Goal: Transaction & Acquisition: Book appointment/travel/reservation

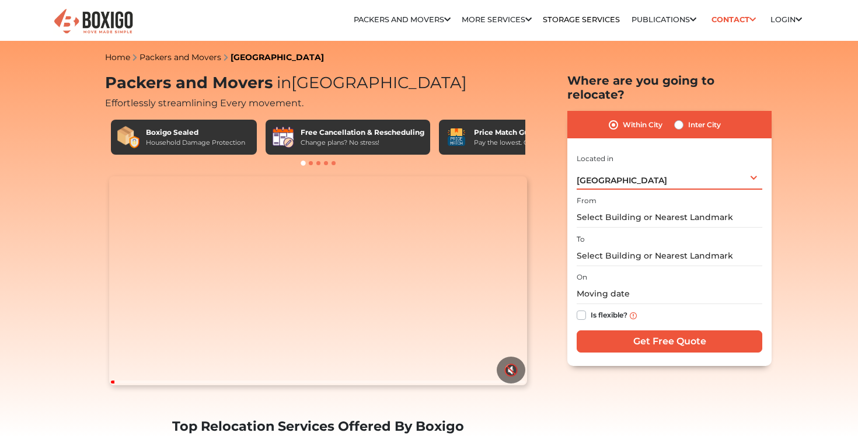
click at [617, 175] on span "[GEOGRAPHIC_DATA]" at bounding box center [622, 180] width 91 height 11
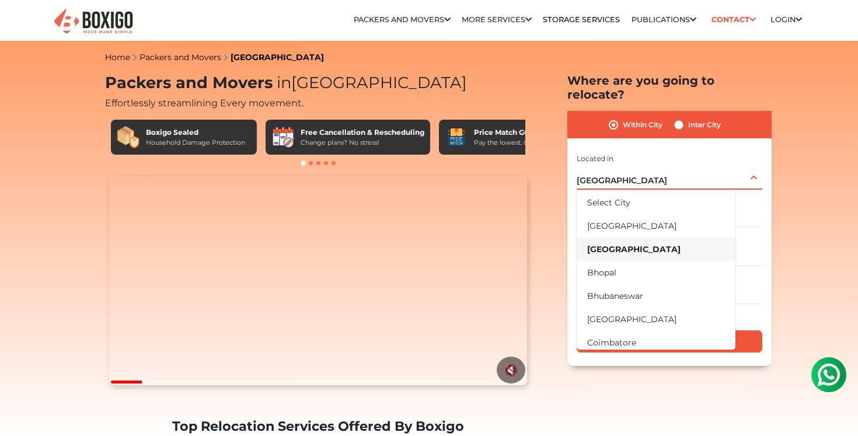
click at [610, 238] on li "[GEOGRAPHIC_DATA]" at bounding box center [656, 249] width 159 height 23
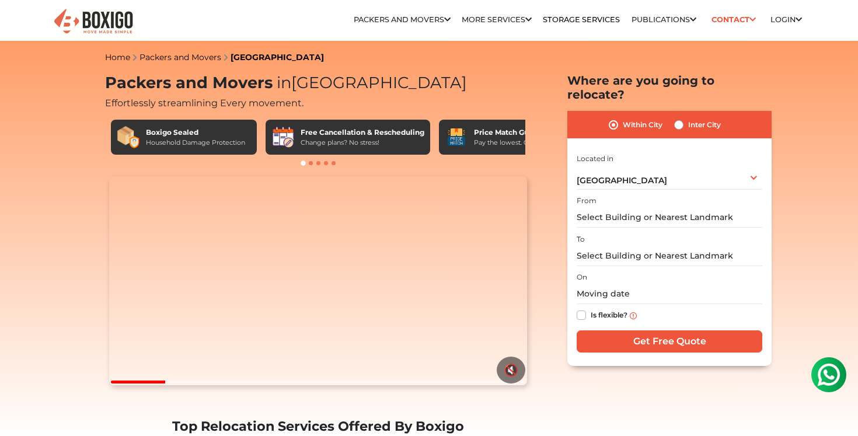
click at [689, 118] on label "Inter City" at bounding box center [705, 125] width 33 height 14
click at [681, 118] on input "Inter City" at bounding box center [679, 124] width 9 height 12
radio input "true"
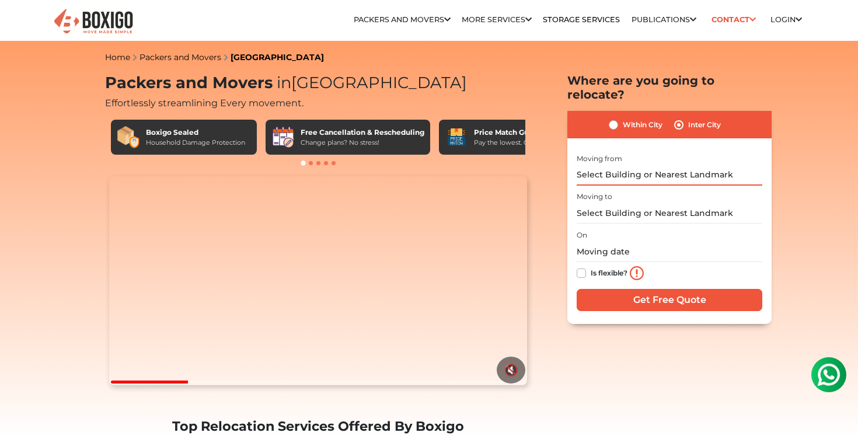
click at [626, 165] on input "text" at bounding box center [670, 175] width 186 height 20
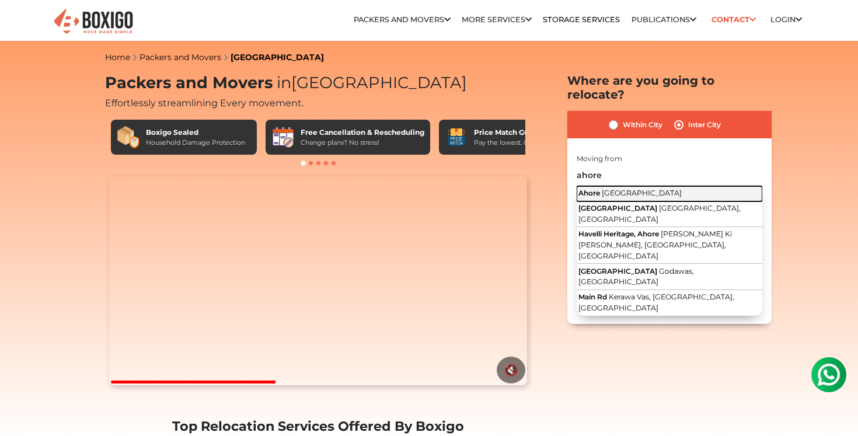
click at [605, 189] on span "Rajasthan" at bounding box center [642, 193] width 80 height 9
type input "Ahore, Rajasthan"
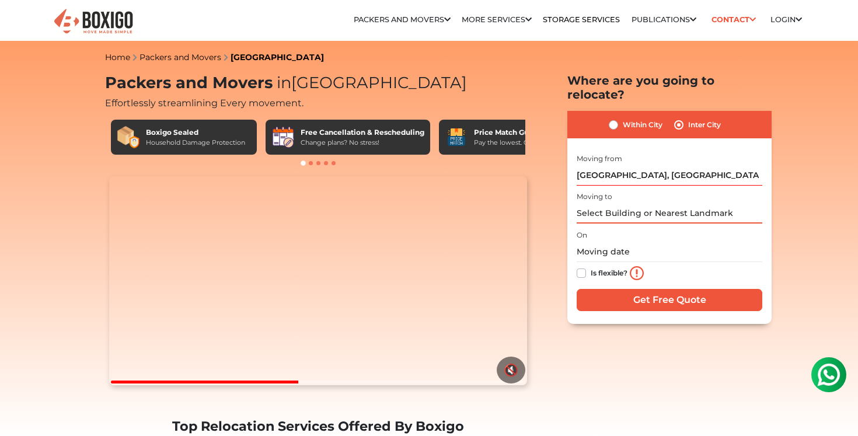
click at [619, 203] on input "text" at bounding box center [670, 213] width 186 height 20
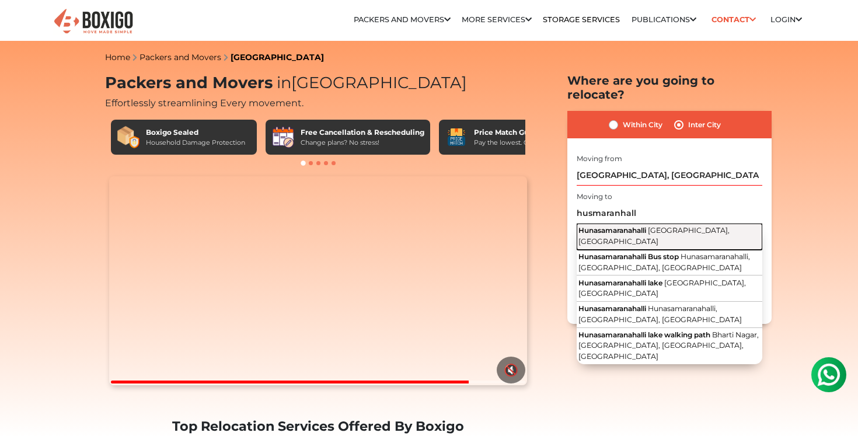
click at [634, 226] on span "Hunasamaranahalli" at bounding box center [613, 230] width 68 height 9
type input "Hunasamaranahalli, Bengaluru, Karnataka"
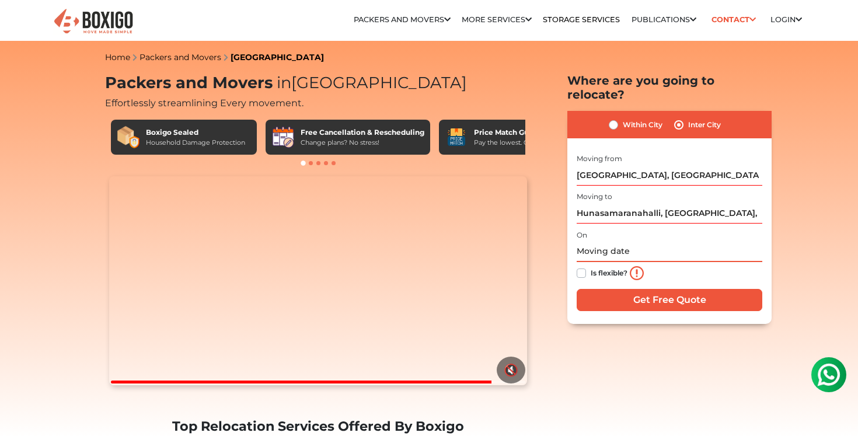
click at [600, 242] on input "text" at bounding box center [670, 252] width 186 height 20
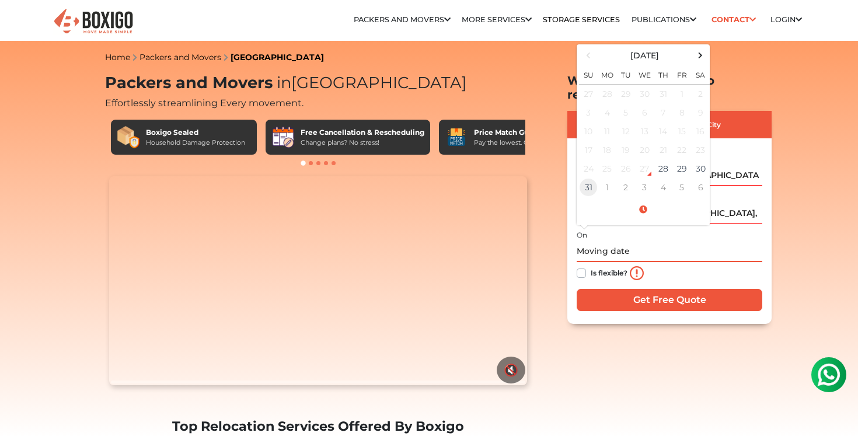
click at [595, 178] on td "31" at bounding box center [588, 187] width 19 height 19
type input "08/31/2025 12:00 AM"
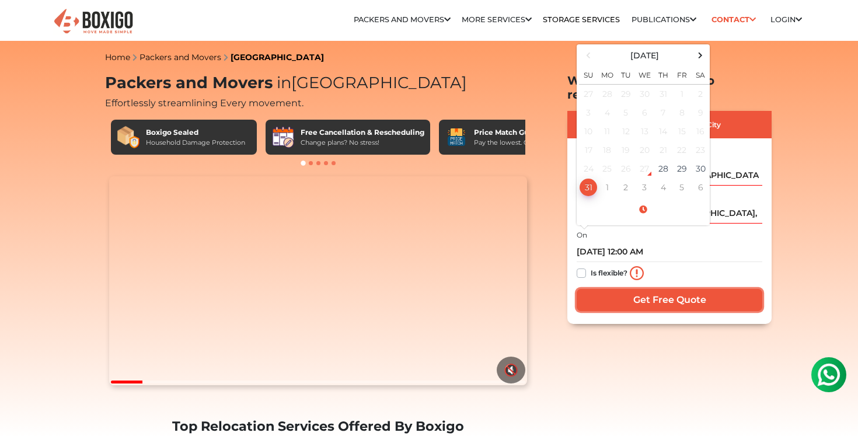
click at [664, 289] on input "Get Free Quote" at bounding box center [670, 300] width 186 height 22
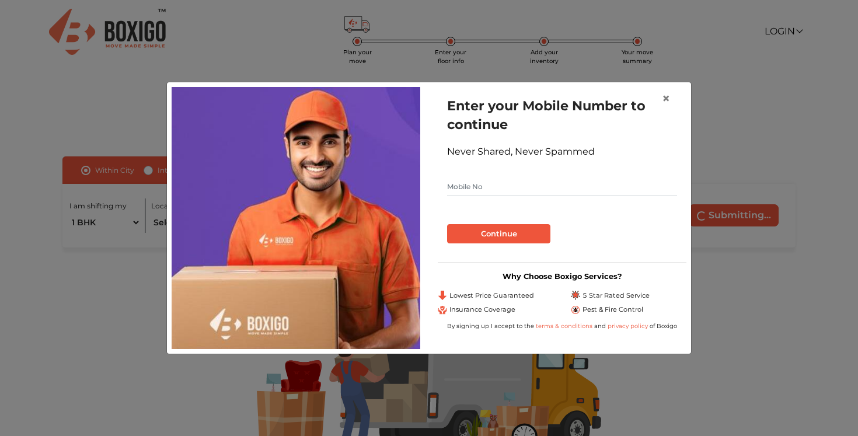
click at [507, 196] on input "text" at bounding box center [562, 187] width 230 height 19
click at [493, 185] on input "text" at bounding box center [562, 187] width 230 height 19
type input "8233338272"
click at [480, 238] on button "Continue" at bounding box center [498, 234] width 103 height 20
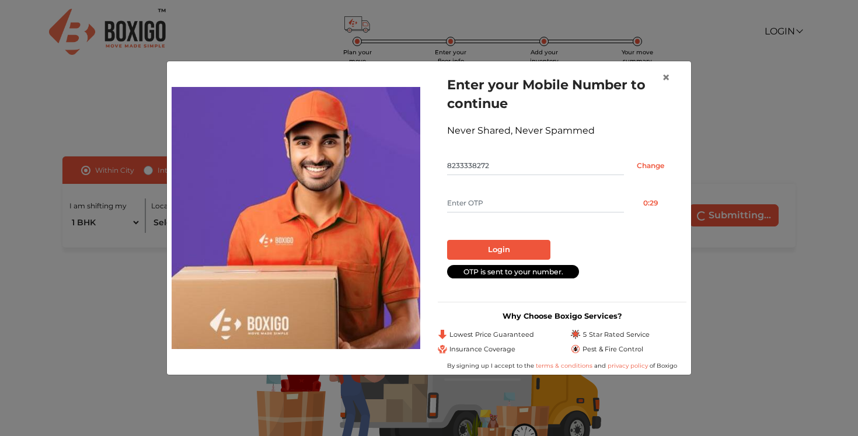
click at [504, 203] on input "text" at bounding box center [535, 203] width 177 height 19
type input "5161"
click at [515, 252] on button "Login" at bounding box center [498, 250] width 103 height 20
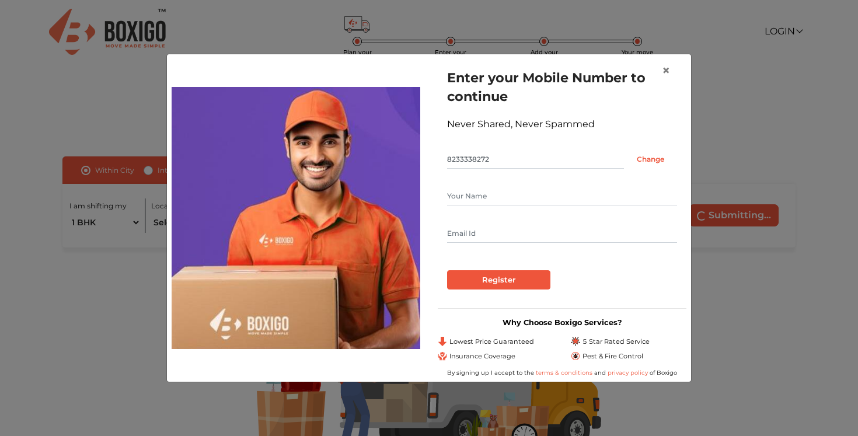
click at [515, 191] on input "text" at bounding box center [562, 196] width 230 height 19
type input "Bharat kumar"
click at [498, 232] on input "text" at bounding box center [562, 233] width 230 height 19
type input "BHARATKUMARSINGHAL@GMAIL.COM"
click at [496, 280] on input "Register" at bounding box center [498, 280] width 103 height 20
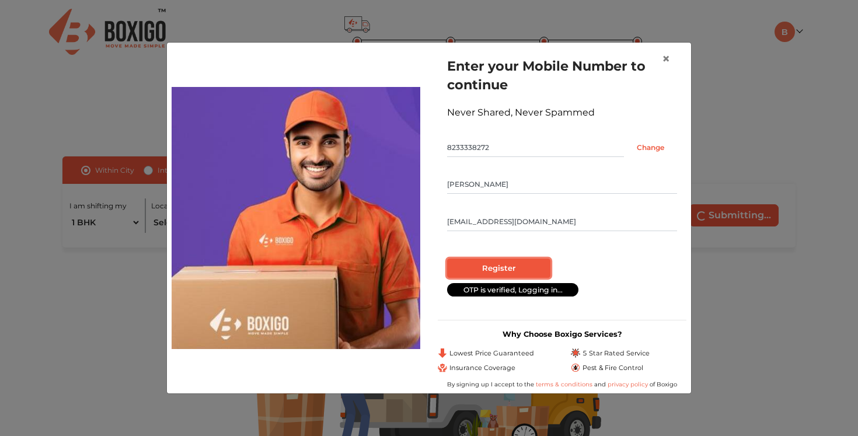
radio input "false"
radio input "true"
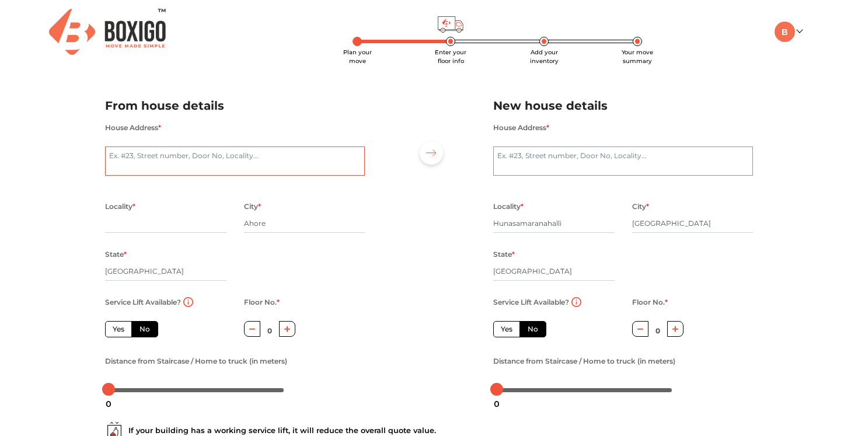
click at [255, 164] on textarea "House Address *" at bounding box center [235, 161] width 260 height 29
type textarea "1787,WARD NO-3,MEGHWALO KA VAS"
click at [295, 194] on div "House Address * 1787,WARD NO-3,MEGHWALO KA VAS" at bounding box center [234, 159] width 277 height 79
click at [173, 229] on input "text" at bounding box center [165, 223] width 121 height 19
type input "ahore"
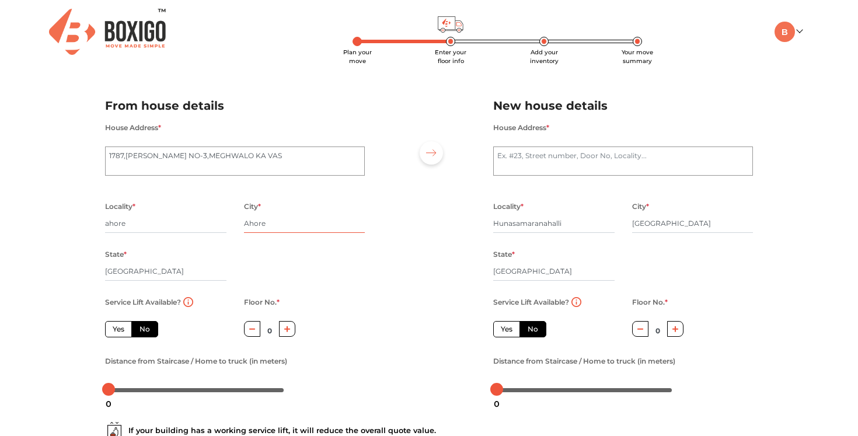
click at [254, 225] on input "Ahore" at bounding box center [304, 223] width 121 height 19
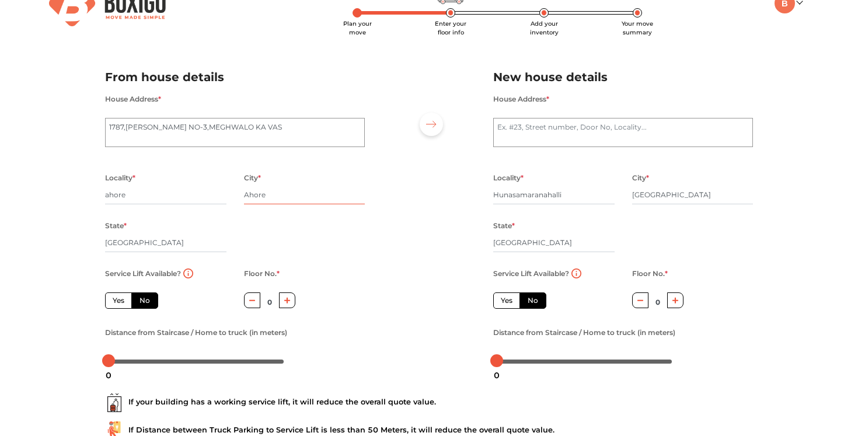
scroll to position [50, 0]
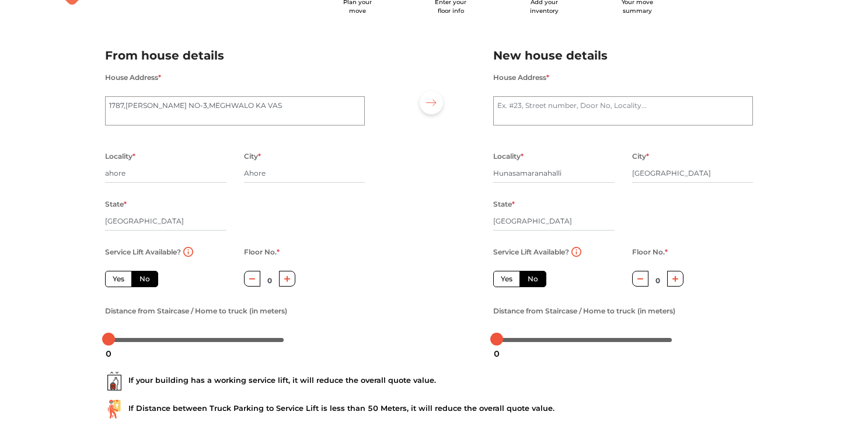
click at [125, 281] on label "Yes" at bounding box center [118, 279] width 27 height 16
click at [120, 281] on input "Yes" at bounding box center [117, 278] width 8 height 8
radio input "true"
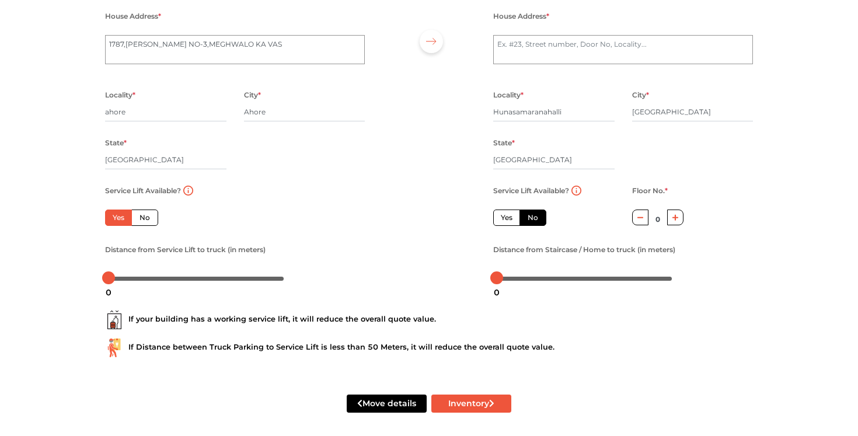
scroll to position [119, 0]
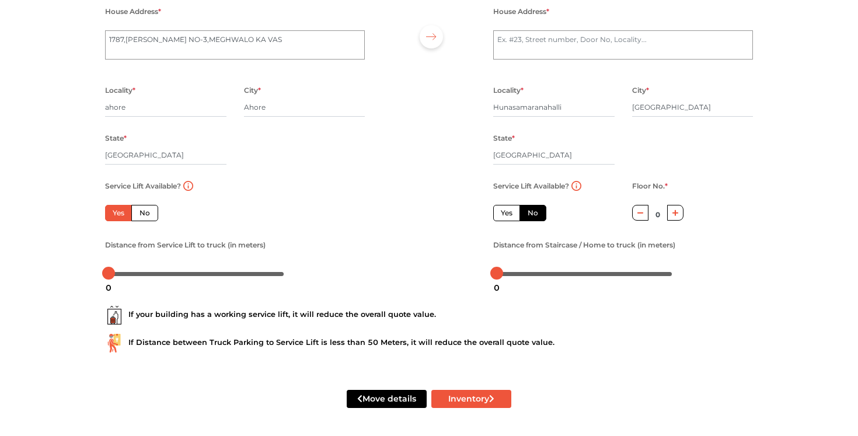
click at [145, 211] on label "No" at bounding box center [144, 213] width 27 height 16
click at [145, 211] on input "No" at bounding box center [144, 212] width 8 height 8
radio input "true"
click at [121, 208] on label "Yes" at bounding box center [118, 213] width 27 height 16
click at [120, 208] on input "Yes" at bounding box center [117, 212] width 8 height 8
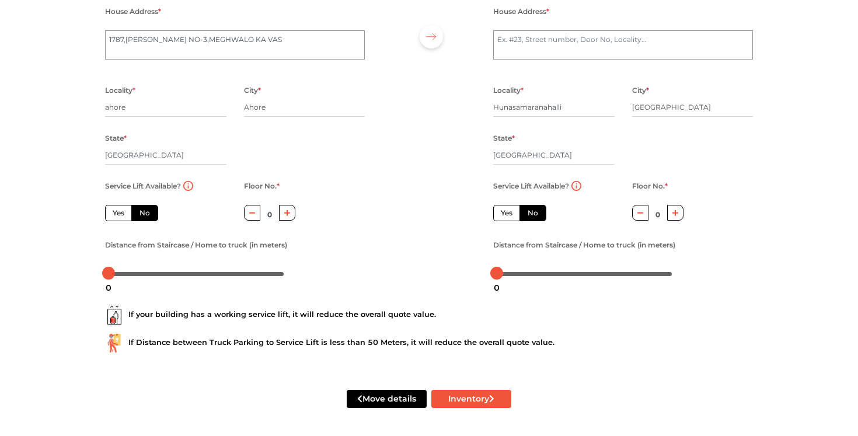
radio input "true"
click at [508, 215] on label "Yes" at bounding box center [506, 213] width 27 height 16
click at [508, 215] on input "Yes" at bounding box center [505, 212] width 8 height 8
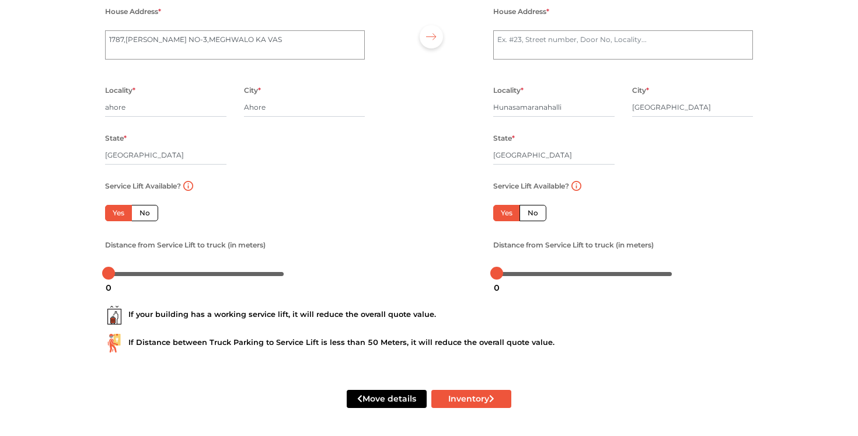
click at [528, 213] on label "No" at bounding box center [533, 213] width 27 height 16
click at [528, 213] on input "No" at bounding box center [532, 212] width 8 height 8
click at [509, 210] on label "Yes" at bounding box center [506, 213] width 27 height 16
click at [509, 210] on input "Yes" at bounding box center [505, 212] width 8 height 8
radio input "false"
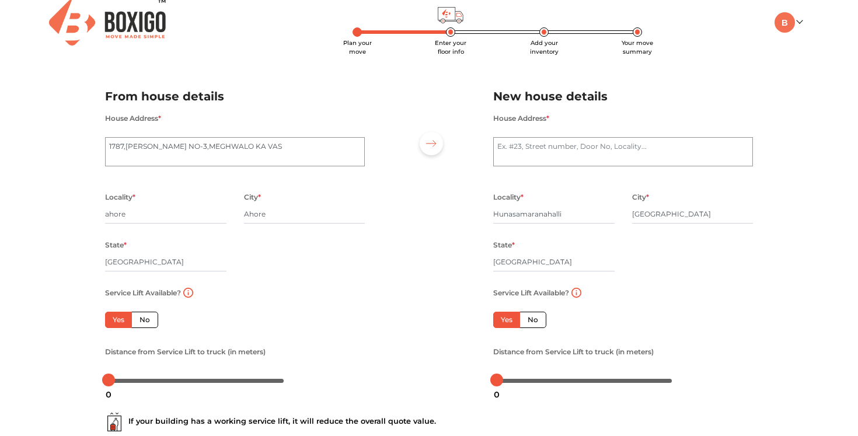
scroll to position [0, 0]
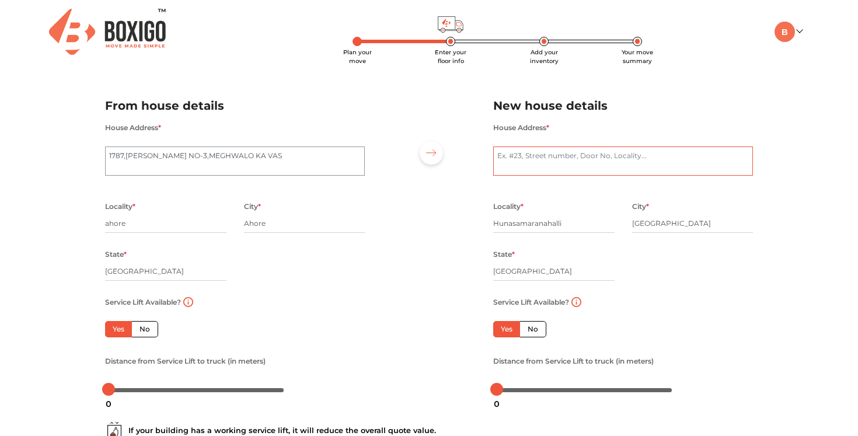
click at [532, 159] on textarea "House Address *" at bounding box center [623, 161] width 260 height 29
type textarea "s"
type textarea "H"
type textarea "A82 2nd"
click at [765, 212] on div "Plan your move Enter your floor info Add your inventory Your move summary My Mo…" at bounding box center [429, 276] width 858 height 552
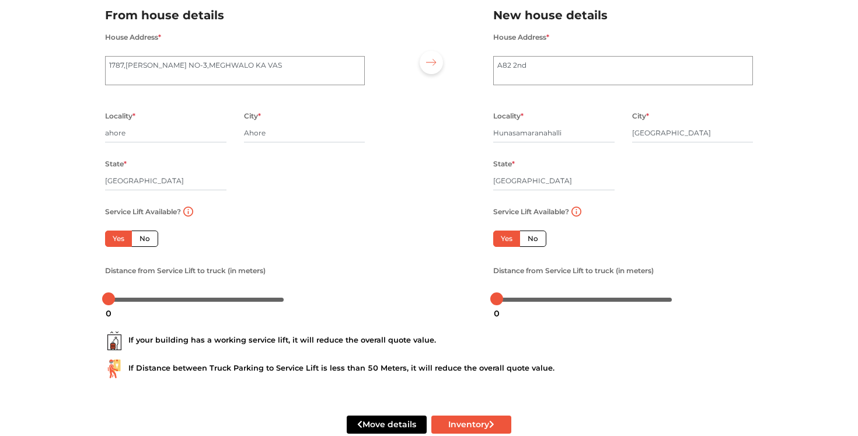
scroll to position [117, 0]
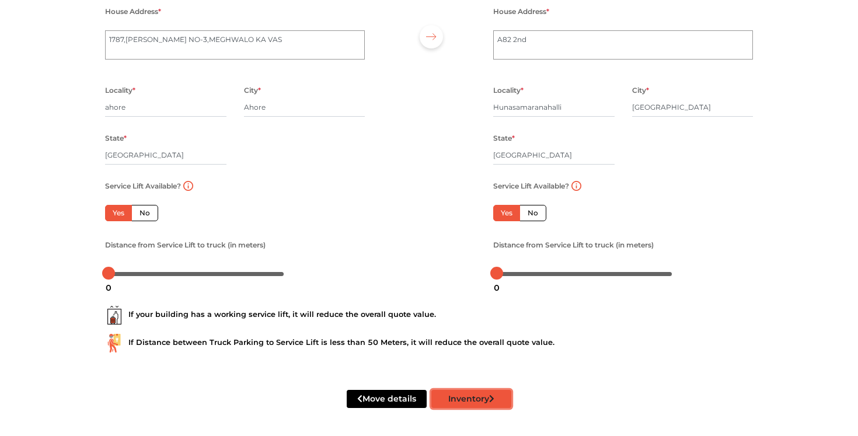
click at [474, 401] on button "Inventory" at bounding box center [472, 399] width 80 height 18
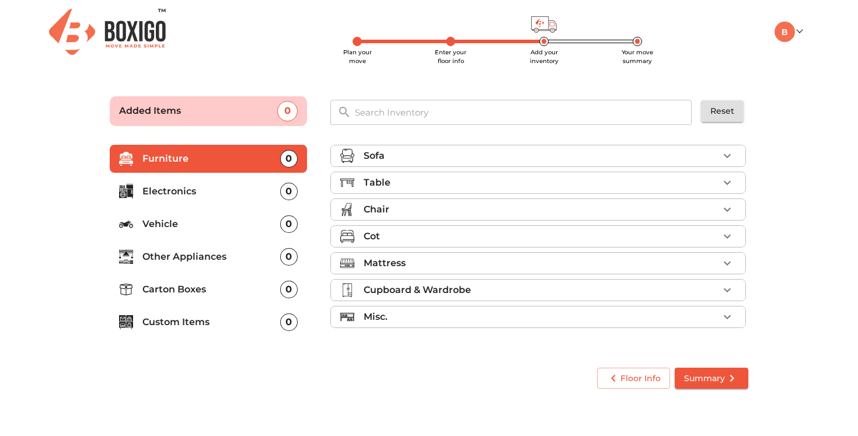
click at [492, 159] on div "Sofa" at bounding box center [541, 156] width 355 height 14
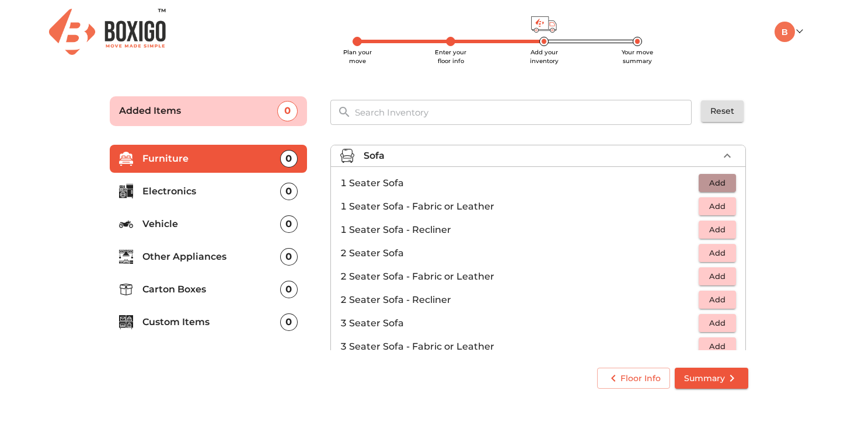
click at [728, 186] on span "Add" at bounding box center [718, 182] width 26 height 13
click at [729, 156] on icon "button" at bounding box center [727, 156] width 7 height 4
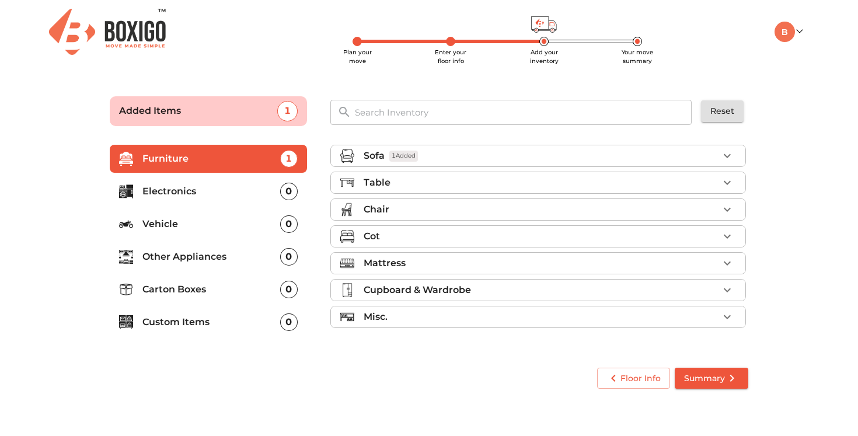
click at [725, 176] on icon "button" at bounding box center [728, 183] width 14 height 14
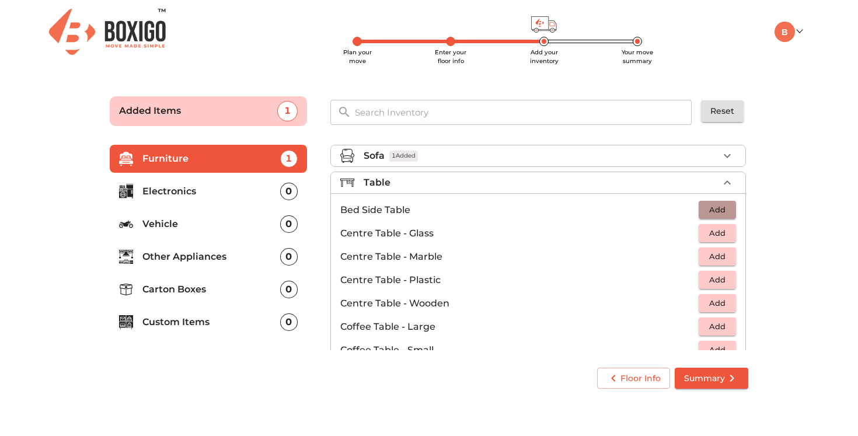
click at [719, 207] on span "Add" at bounding box center [718, 209] width 26 height 13
click at [727, 185] on icon "button" at bounding box center [728, 183] width 14 height 14
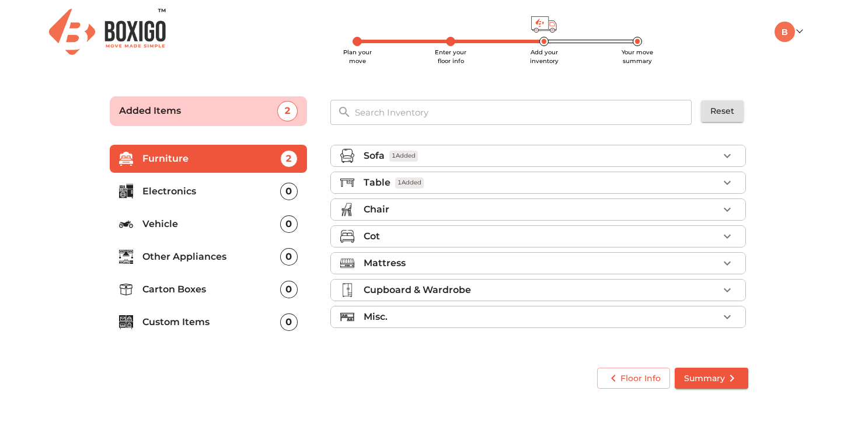
click at [721, 207] on icon "button" at bounding box center [728, 210] width 14 height 14
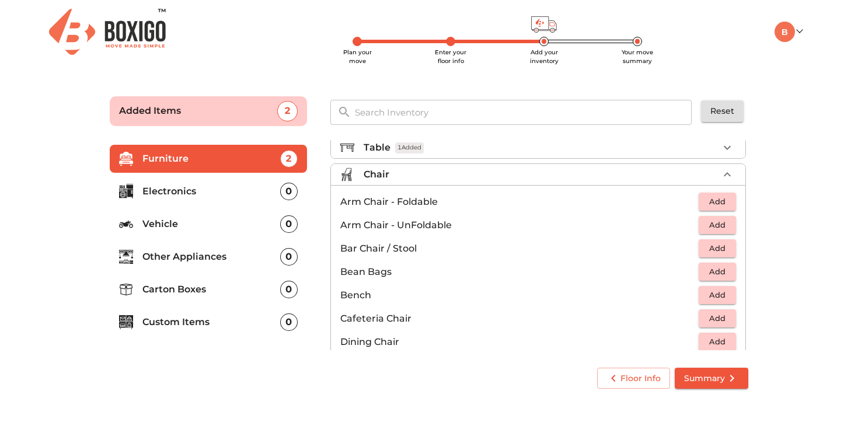
scroll to position [37, 0]
click at [724, 200] on span "Add" at bounding box center [718, 199] width 26 height 13
click at [727, 173] on icon "button" at bounding box center [728, 173] width 14 height 14
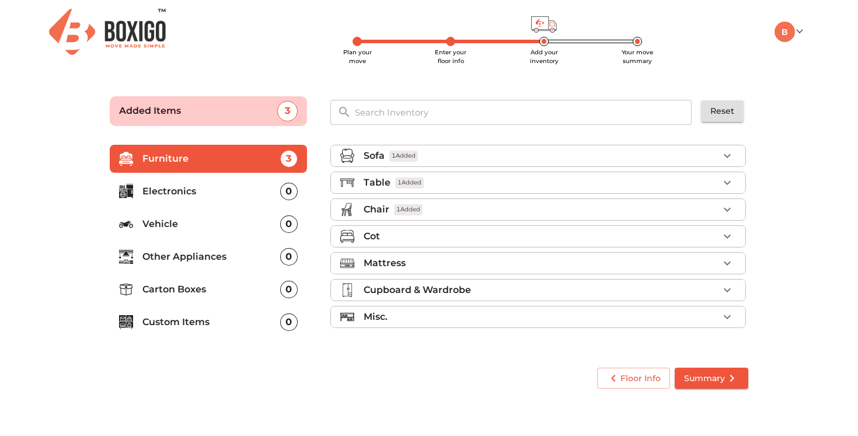
scroll to position [0, 0]
click at [727, 236] on icon "button" at bounding box center [728, 237] width 14 height 14
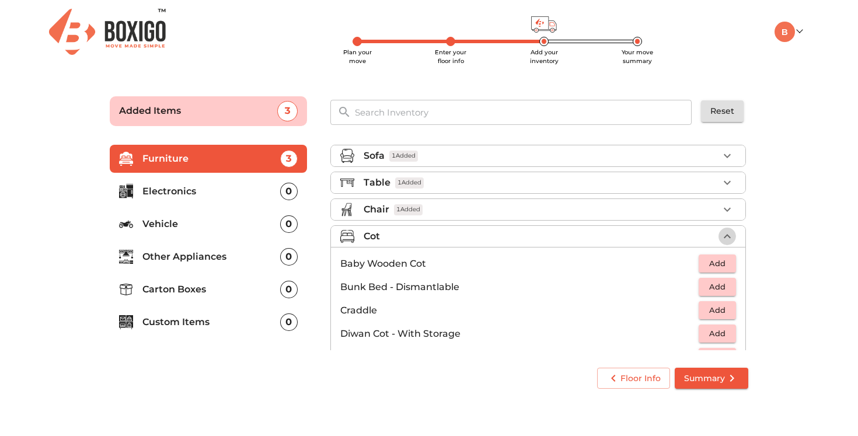
click at [727, 236] on icon "button" at bounding box center [728, 237] width 14 height 14
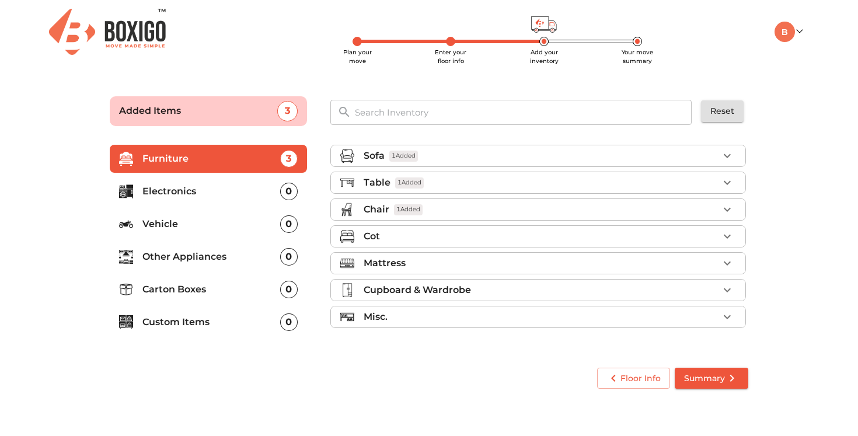
click at [731, 265] on icon "button" at bounding box center [728, 263] width 14 height 14
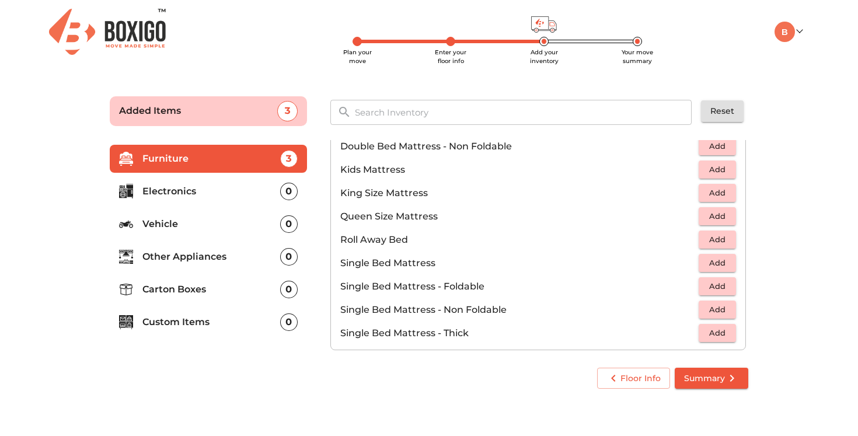
scroll to position [173, 0]
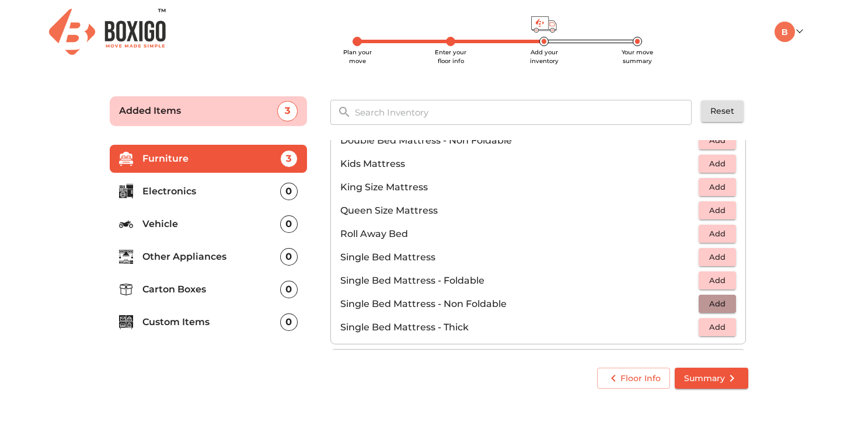
click at [711, 303] on span "Add" at bounding box center [718, 303] width 26 height 13
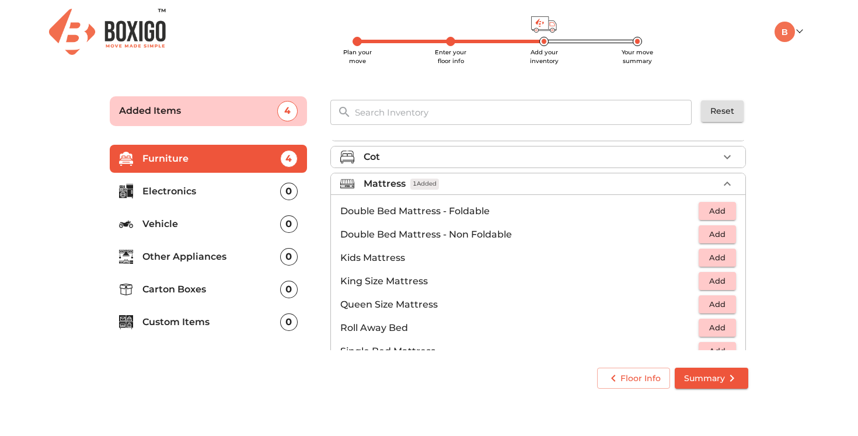
scroll to position [0, 0]
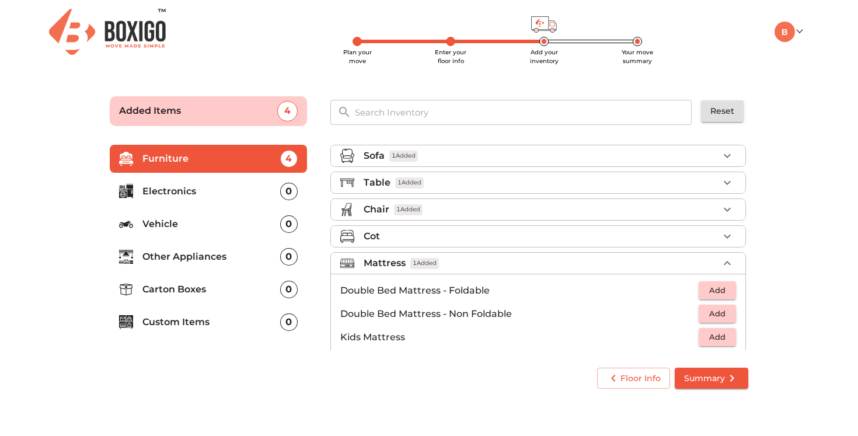
click at [572, 269] on div "Mattress 1 Added" at bounding box center [541, 263] width 355 height 14
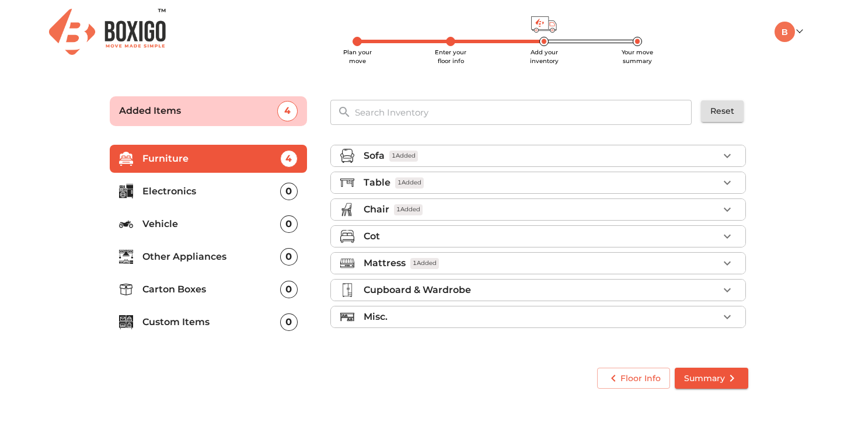
click at [600, 293] on div "Cupboard & Wardrobe" at bounding box center [541, 290] width 355 height 14
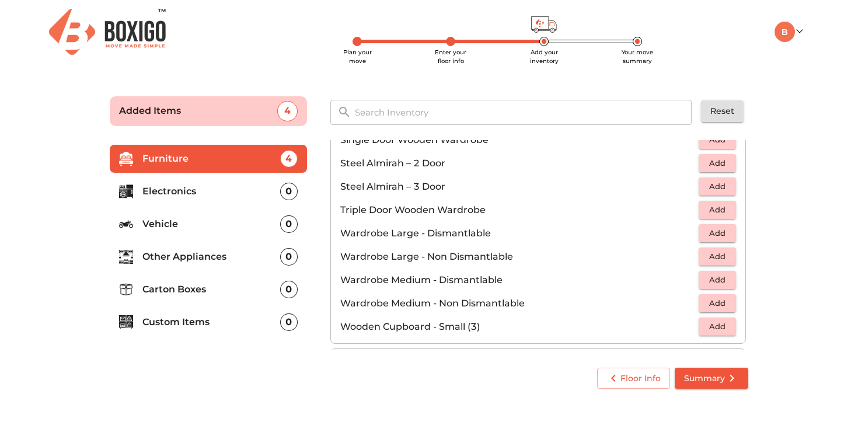
scroll to position [394, 0]
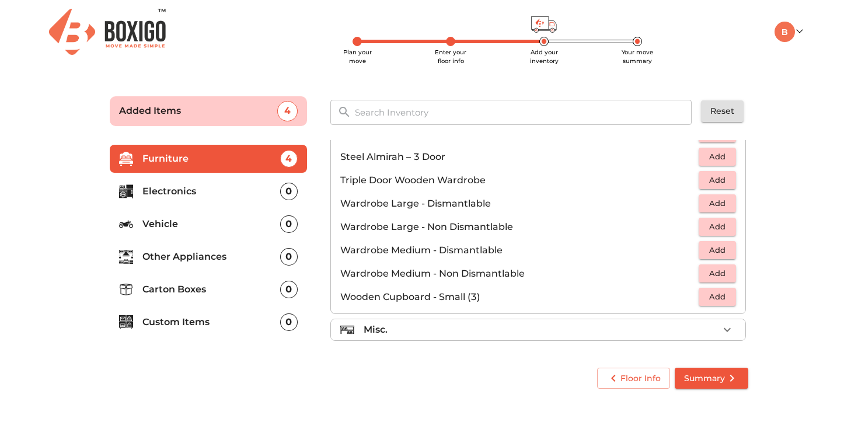
click at [632, 328] on div "Misc." at bounding box center [541, 330] width 355 height 14
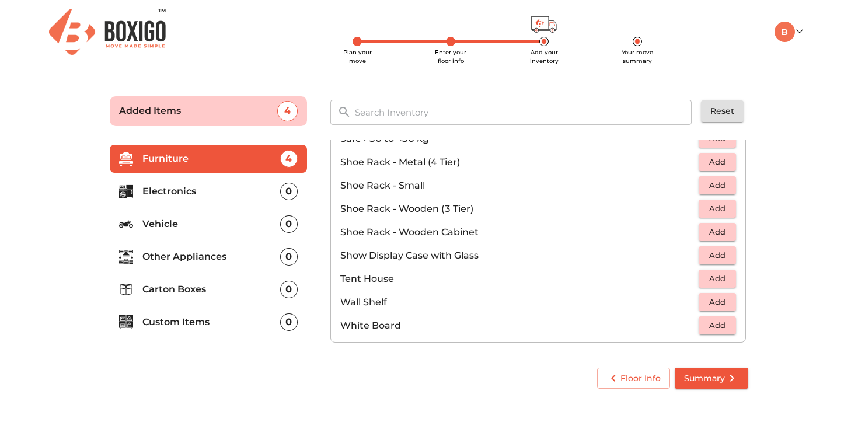
scroll to position [628, 0]
click at [710, 325] on span "Add" at bounding box center [718, 323] width 26 height 13
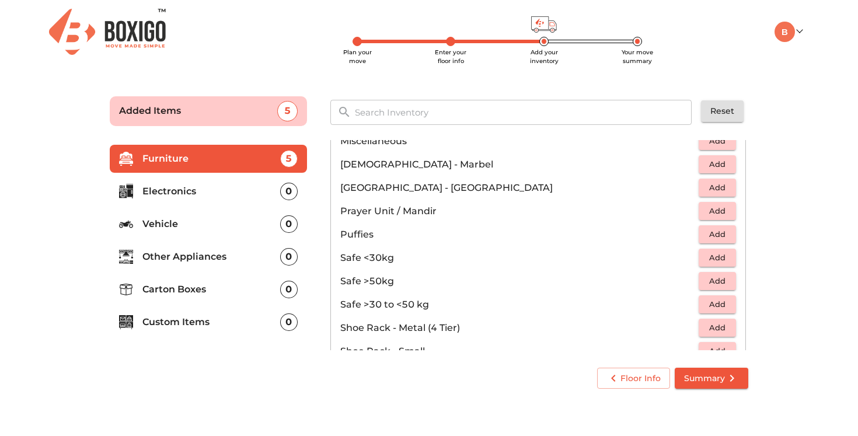
scroll to position [456, 0]
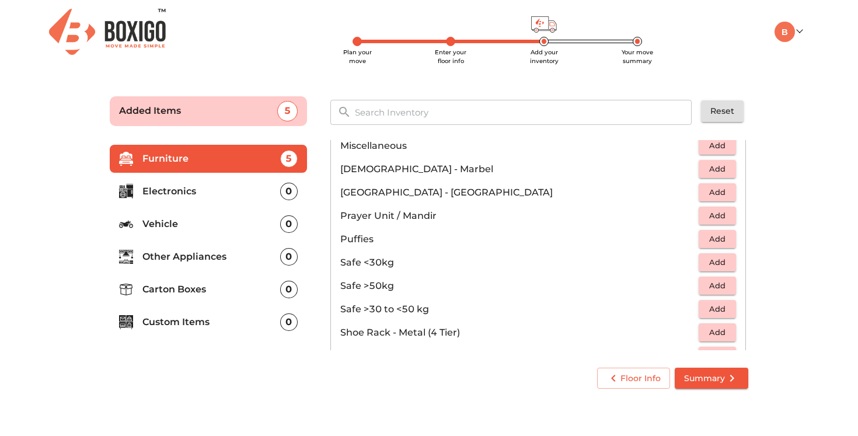
click at [718, 333] on span "Add" at bounding box center [718, 332] width 26 height 13
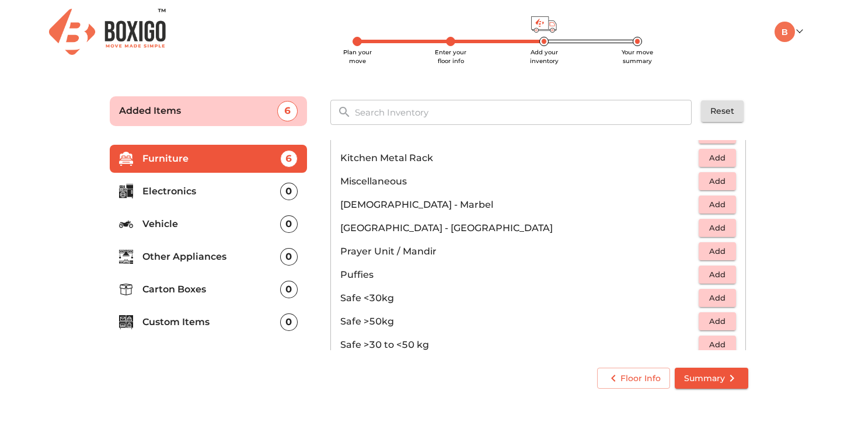
scroll to position [419, 0]
click at [720, 230] on span "Add" at bounding box center [718, 229] width 26 height 13
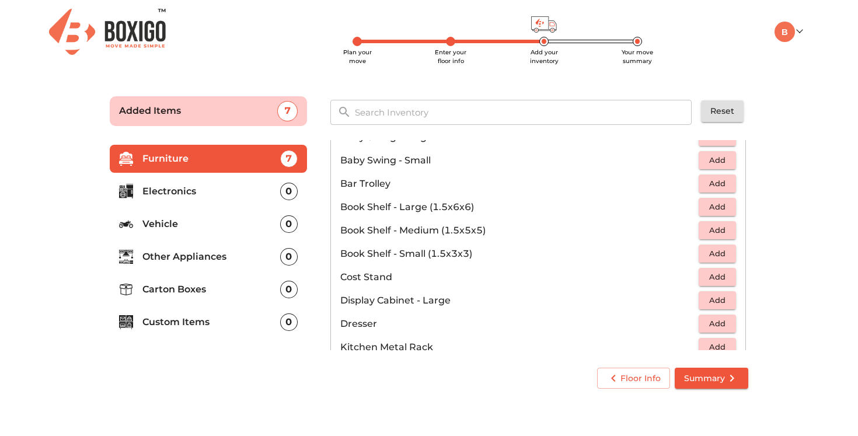
scroll to position [216, 0]
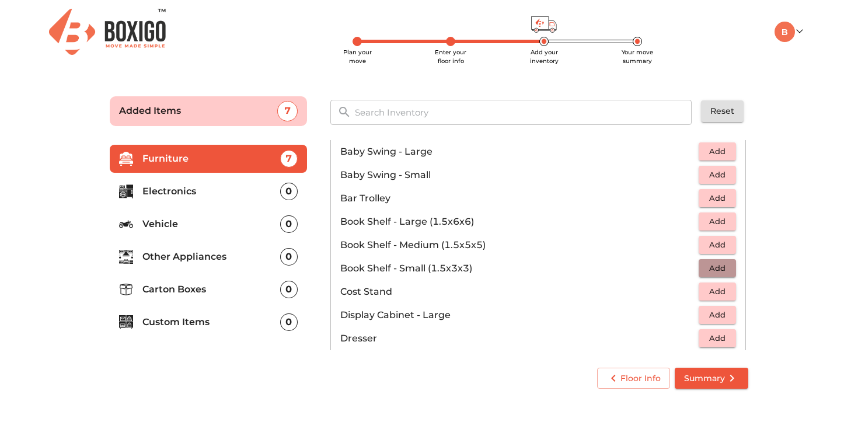
click at [714, 272] on span "Add" at bounding box center [718, 268] width 26 height 13
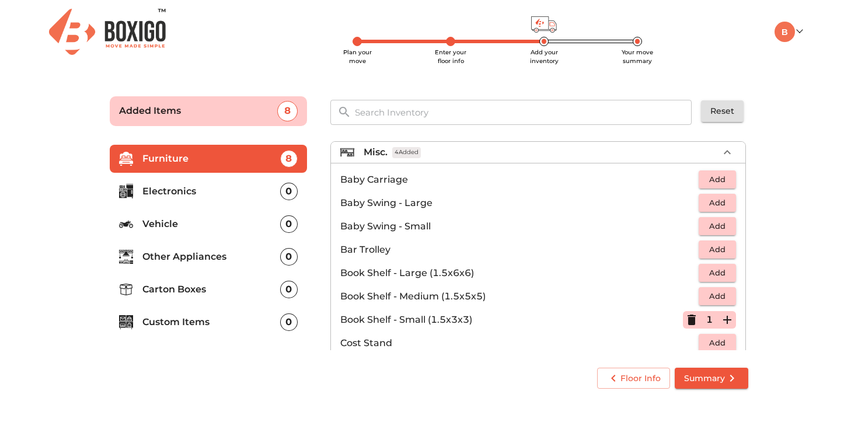
scroll to position [156, 0]
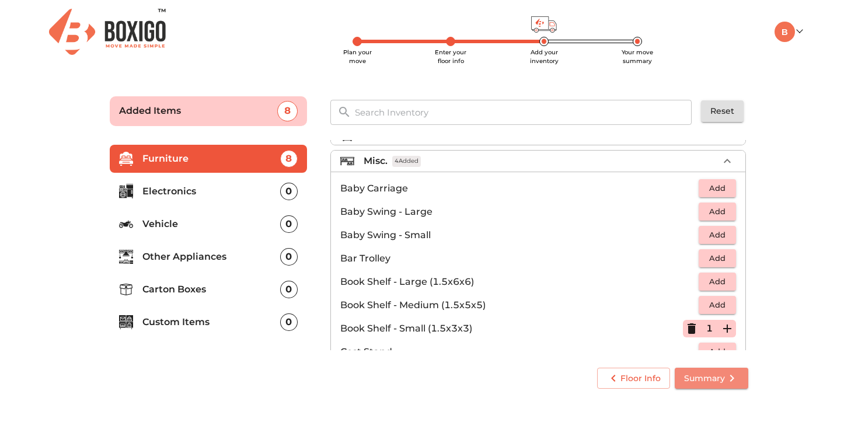
click at [710, 377] on span "Summary" at bounding box center [711, 378] width 55 height 15
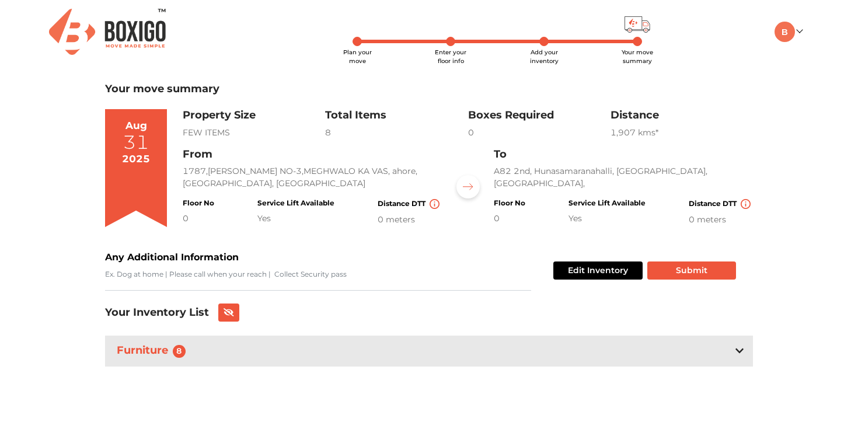
click at [736, 349] on icon at bounding box center [740, 351] width 8 height 5
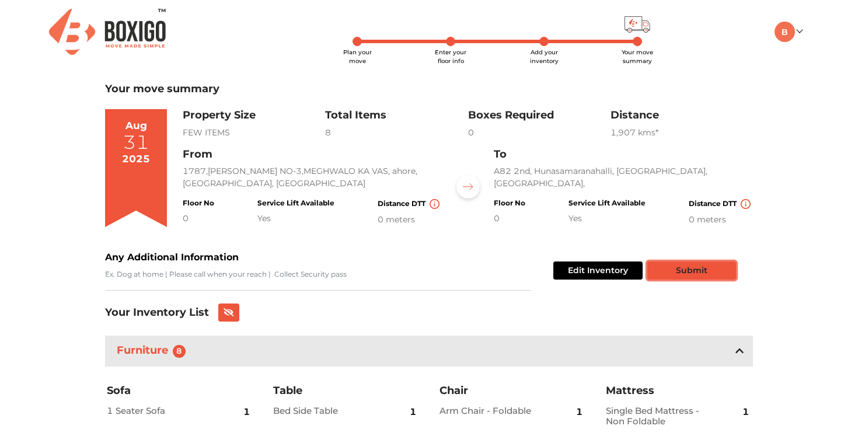
click at [698, 271] on button "Submit" at bounding box center [692, 271] width 89 height 18
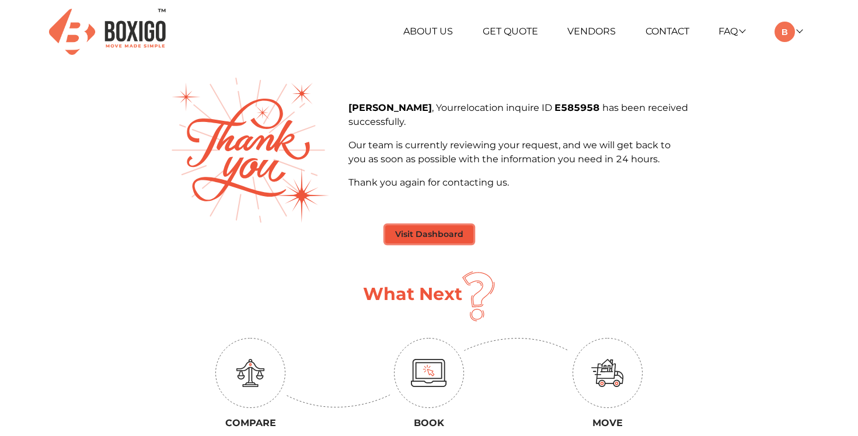
click at [420, 232] on button "Visit Dashboard" at bounding box center [429, 234] width 88 height 18
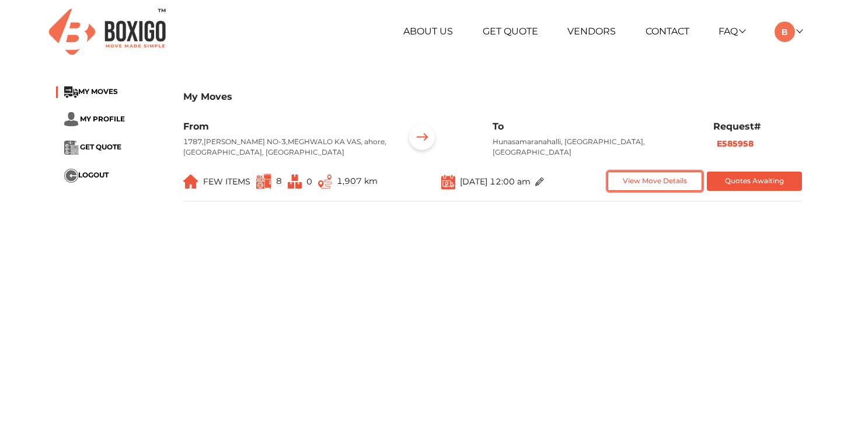
click at [679, 180] on button "View Move Details" at bounding box center [655, 181] width 95 height 19
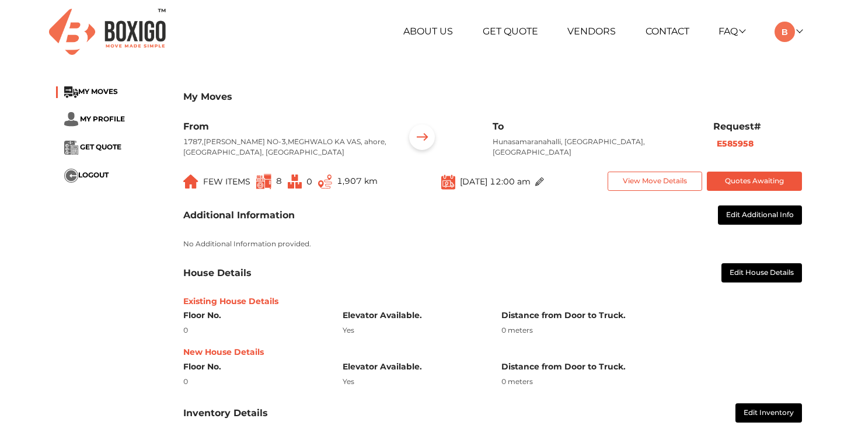
click at [544, 178] on img at bounding box center [540, 182] width 9 height 9
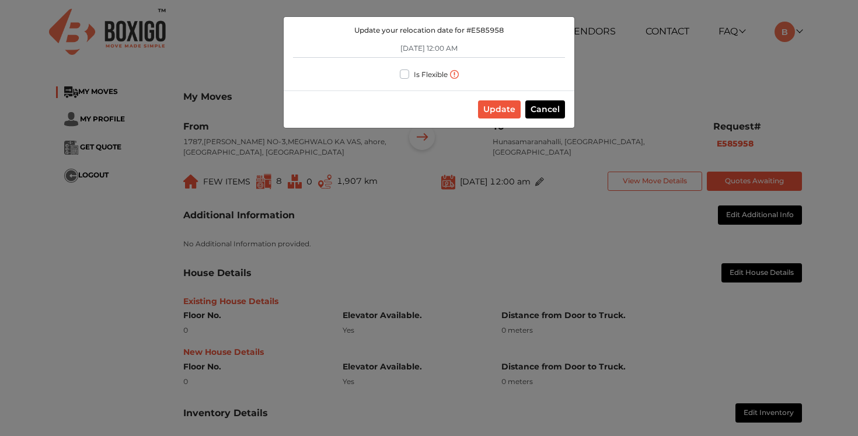
click at [545, 114] on button "Cancel" at bounding box center [546, 109] width 40 height 18
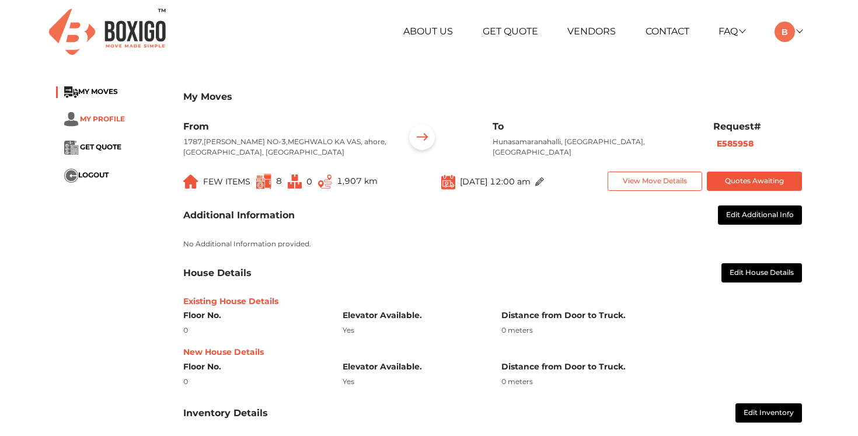
click at [100, 120] on span "MY PROFILE" at bounding box center [102, 118] width 45 height 9
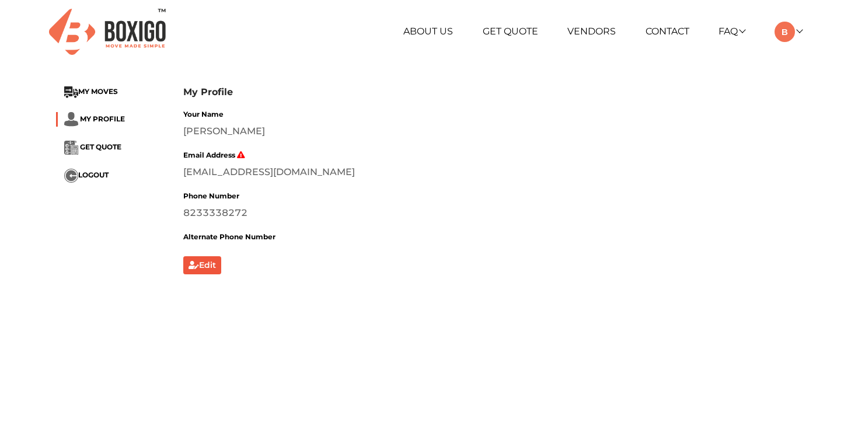
click at [103, 155] on ul "MY MOVES MY PROFILE GET QUOTE LOGOUT" at bounding box center [111, 134] width 110 height 96
click at [91, 144] on span "GET QUOTE" at bounding box center [100, 146] width 41 height 9
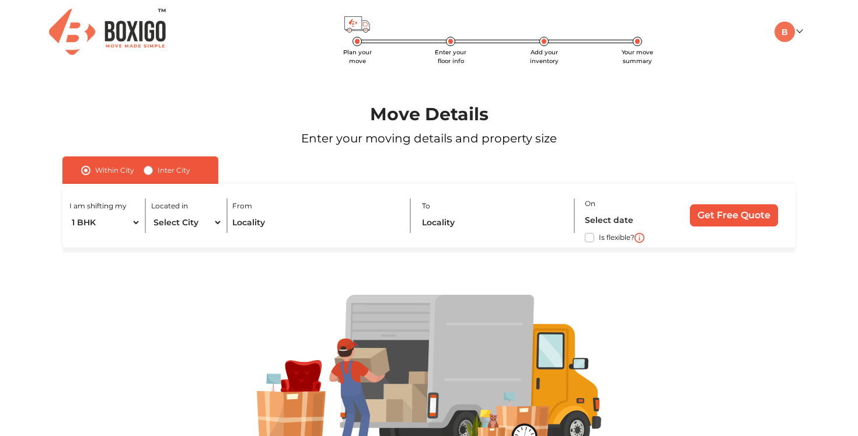
click at [139, 32] on img at bounding box center [107, 32] width 117 height 46
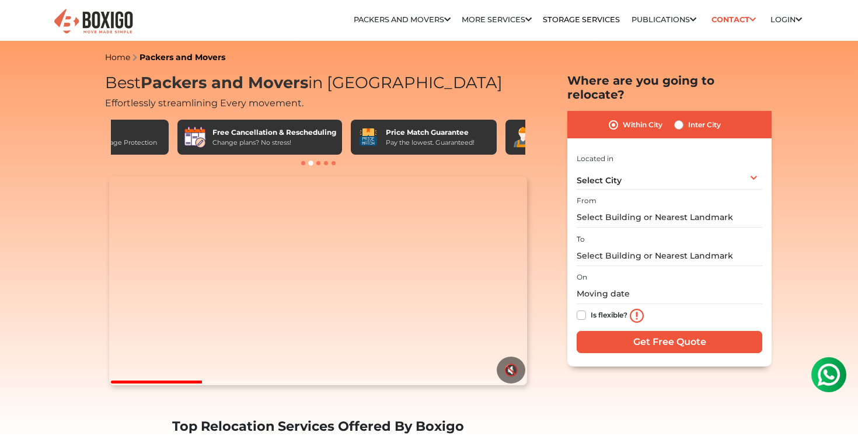
scroll to position [0, 91]
click at [422, 139] on div "Pay the lowest. Guaranteed!" at bounding box center [427, 143] width 89 height 10
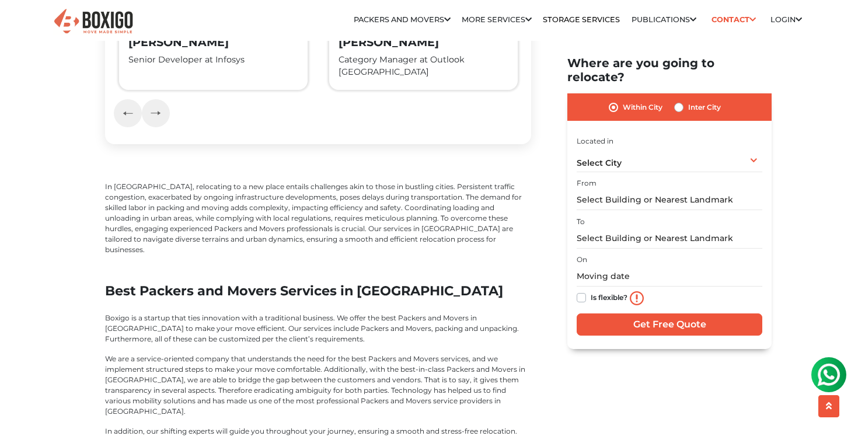
scroll to position [2126, 0]
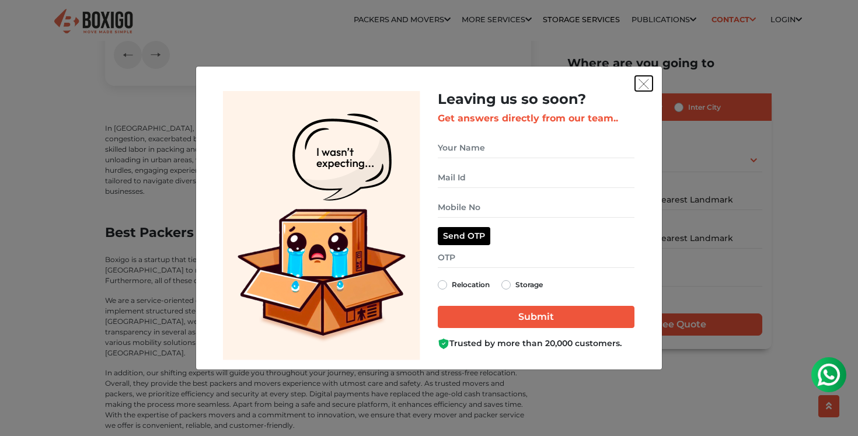
click at [638, 82] on button "get free quote dialog" at bounding box center [644, 83] width 18 height 15
